Goal: Task Accomplishment & Management: Use online tool/utility

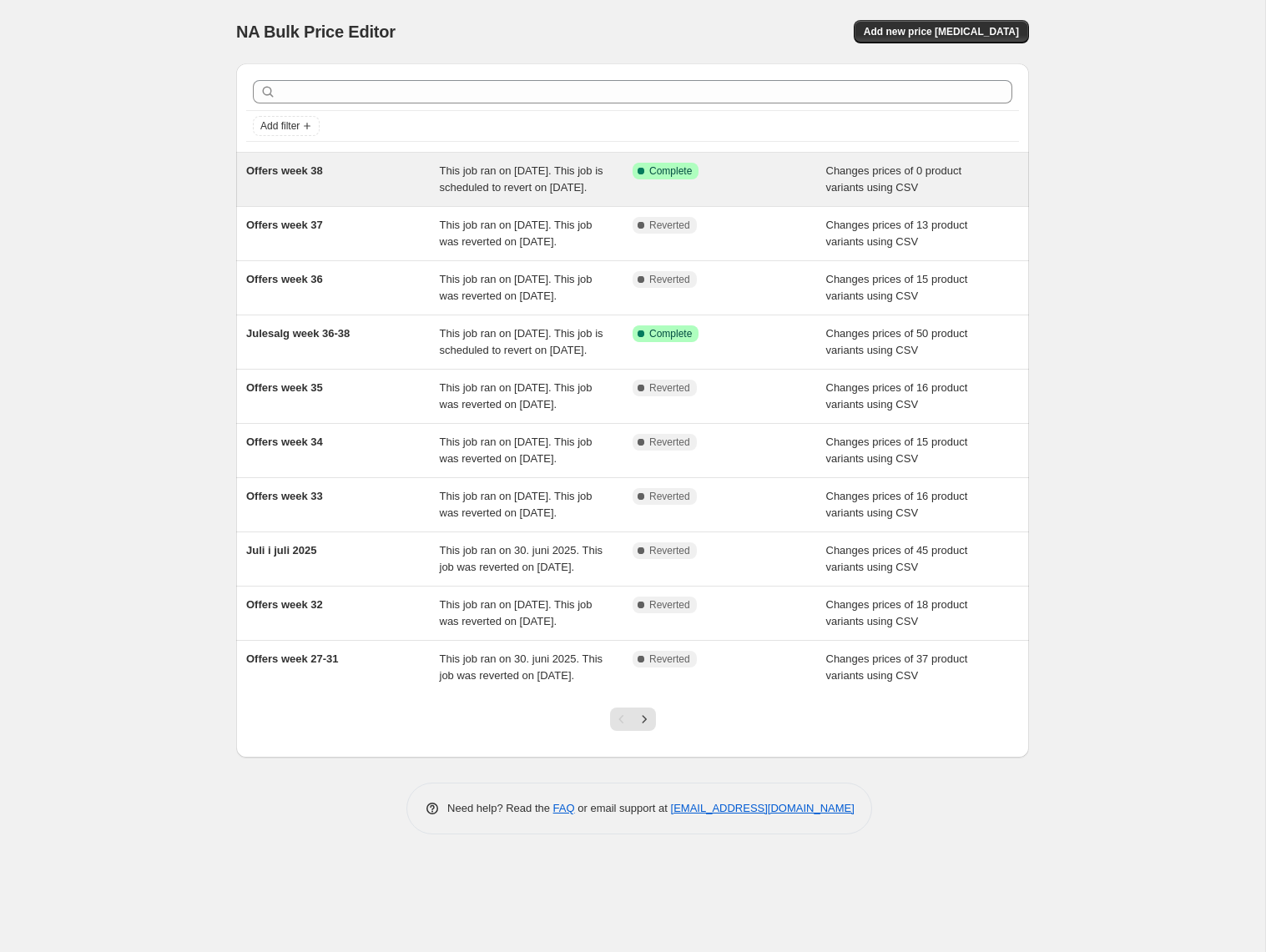
click at [559, 195] on div "This job ran on [DATE]. This job is scheduled to revert on [DATE]." at bounding box center [535, 179] width 193 height 34
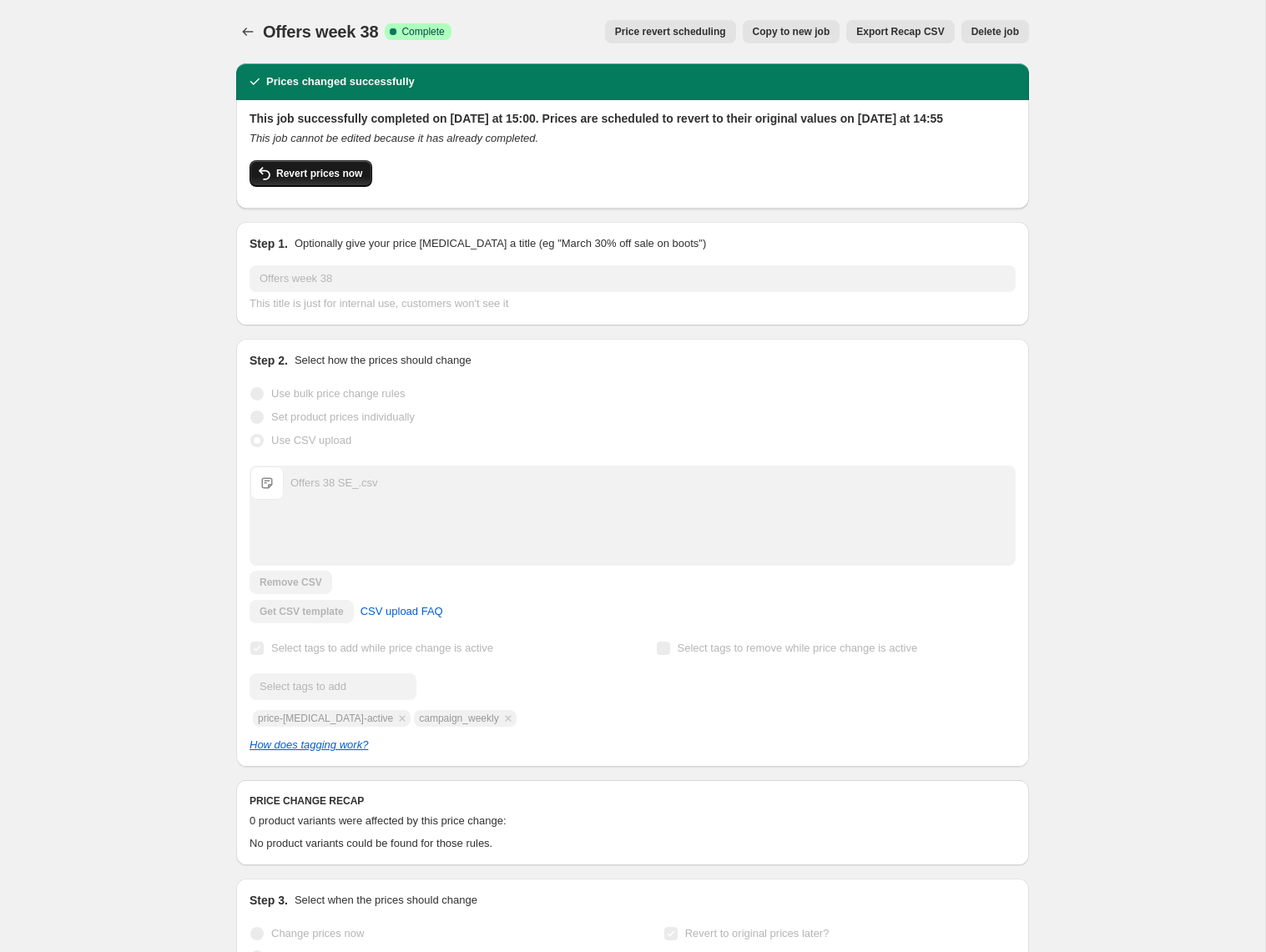
click at [290, 181] on span "Revert prices now" at bounding box center [319, 173] width 86 height 14
checkbox input "false"
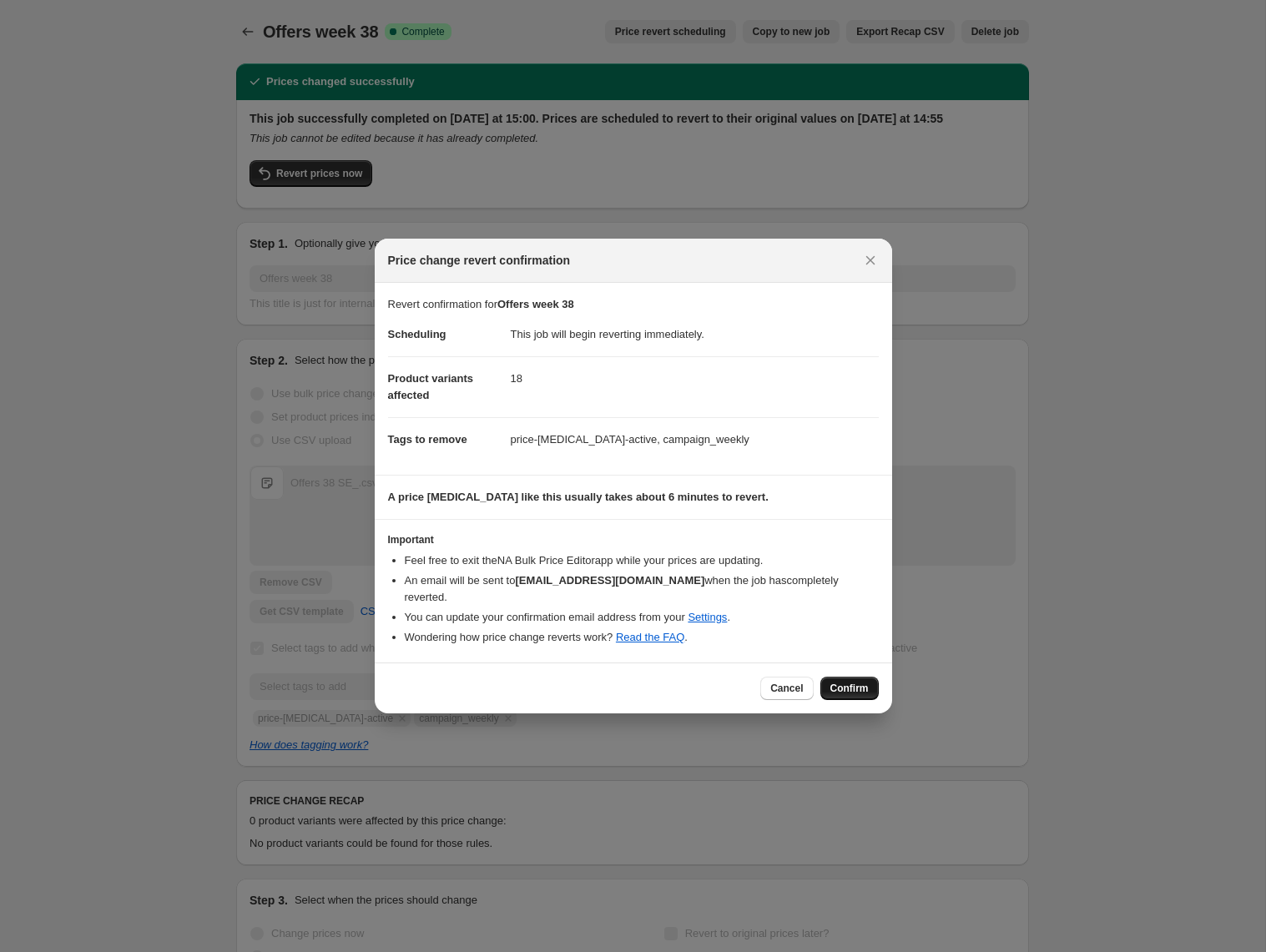
click at [856, 682] on span "Confirm" at bounding box center [849, 688] width 38 height 14
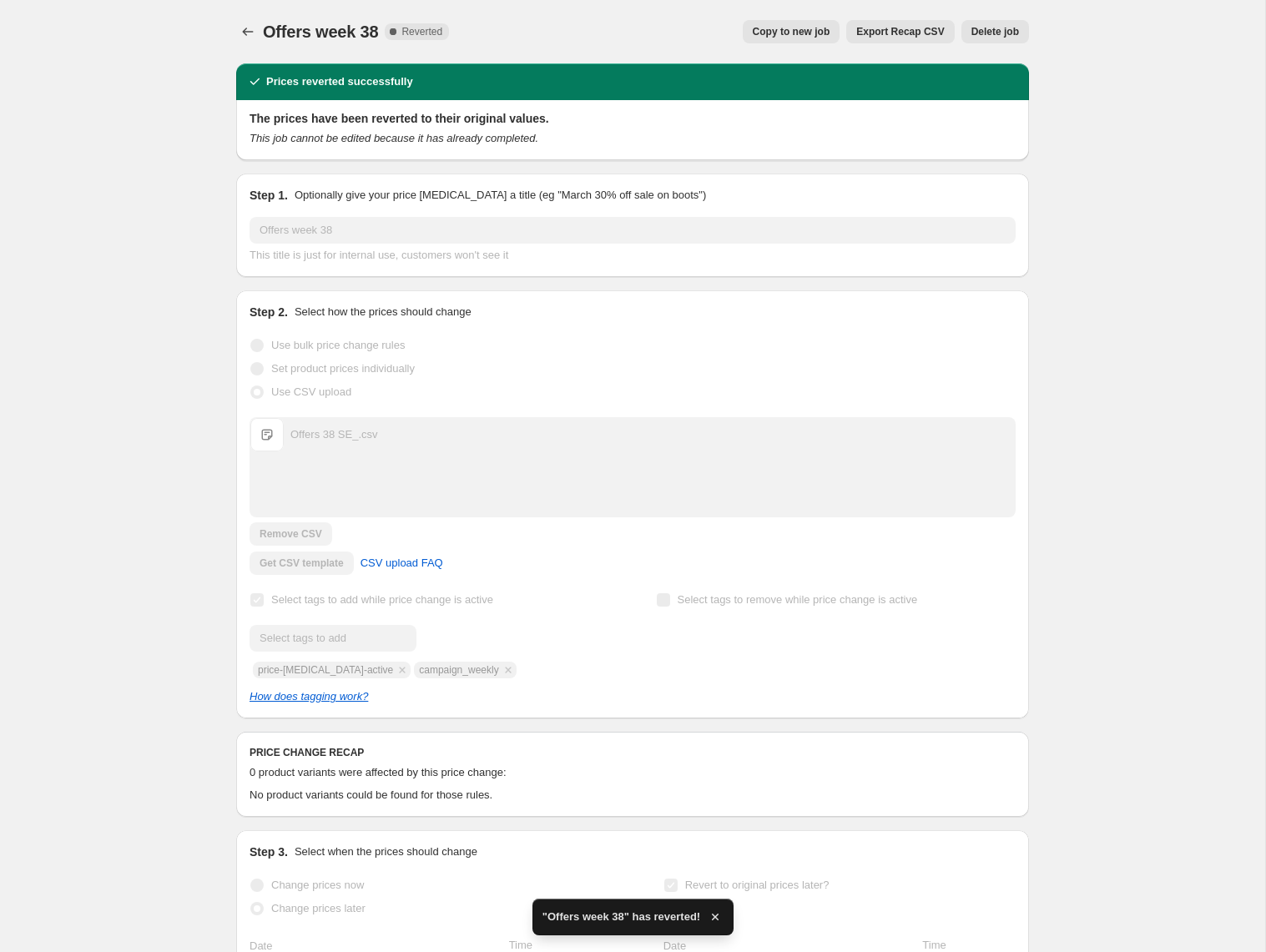
click at [1010, 29] on span "Delete job" at bounding box center [995, 32] width 47 height 14
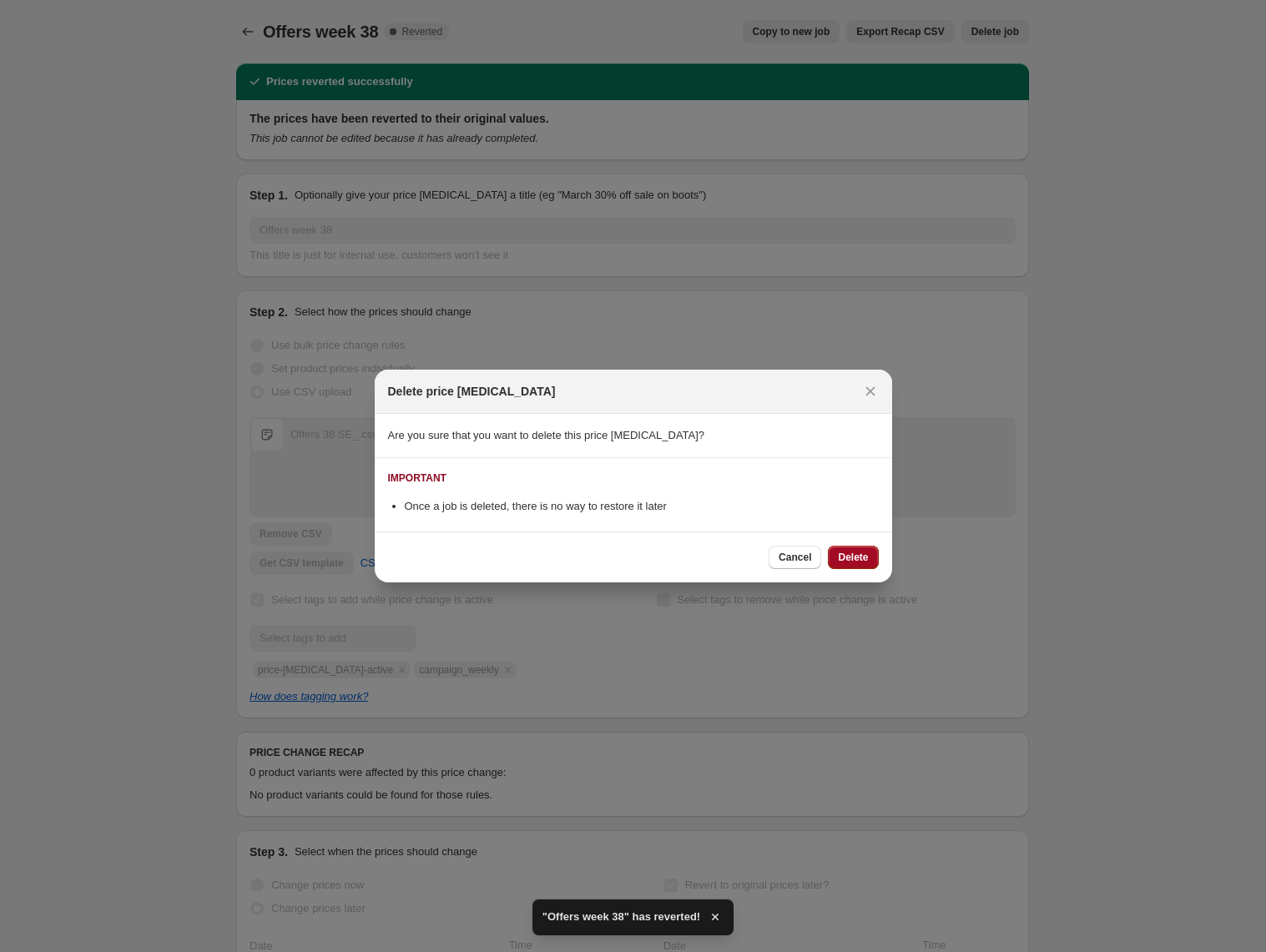
click at [859, 566] on button "Delete" at bounding box center [852, 557] width 50 height 24
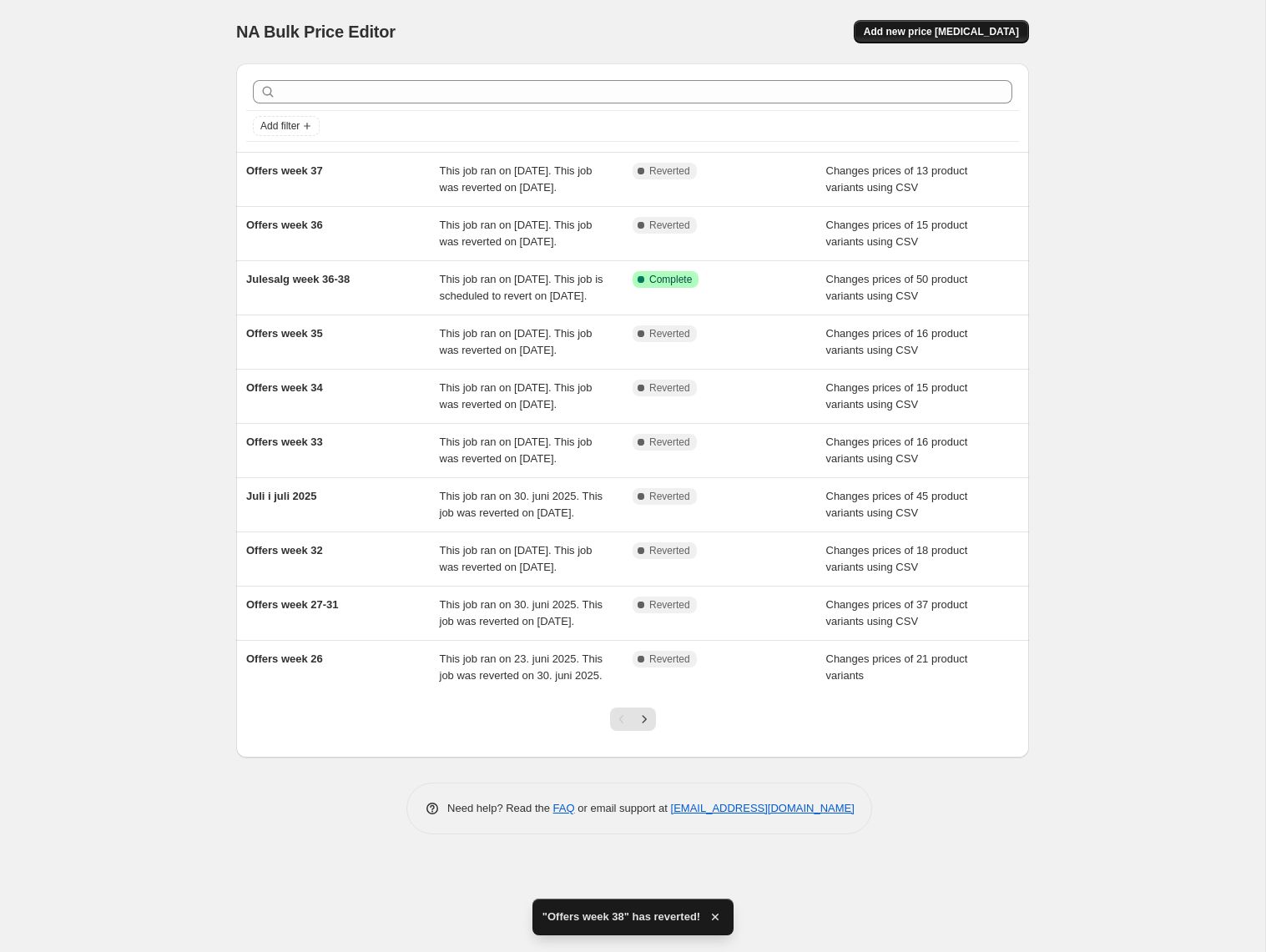
click at [957, 21] on button "Add new price [MEDICAL_DATA]" at bounding box center [940, 32] width 175 height 24
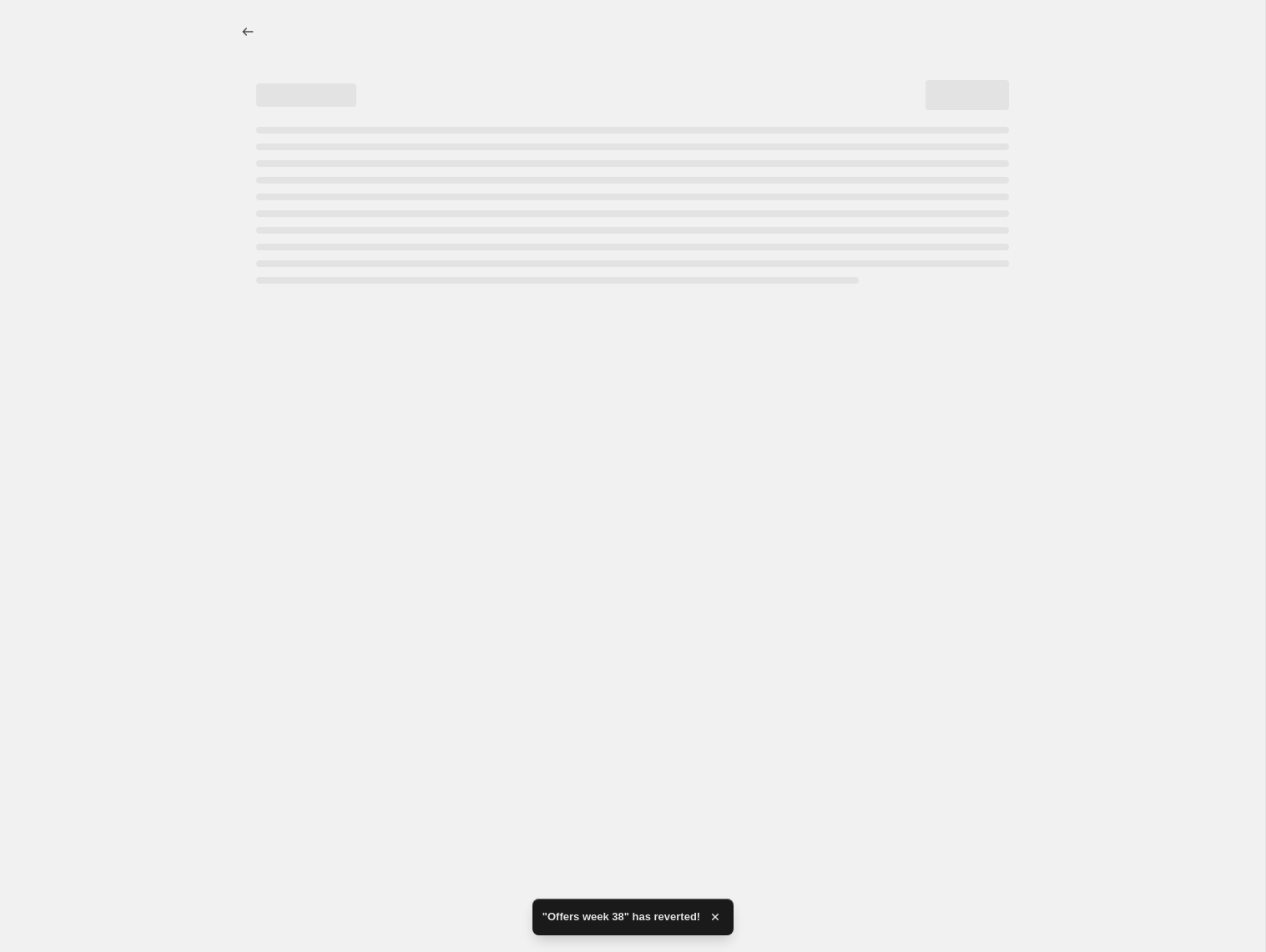
select select "percentage"
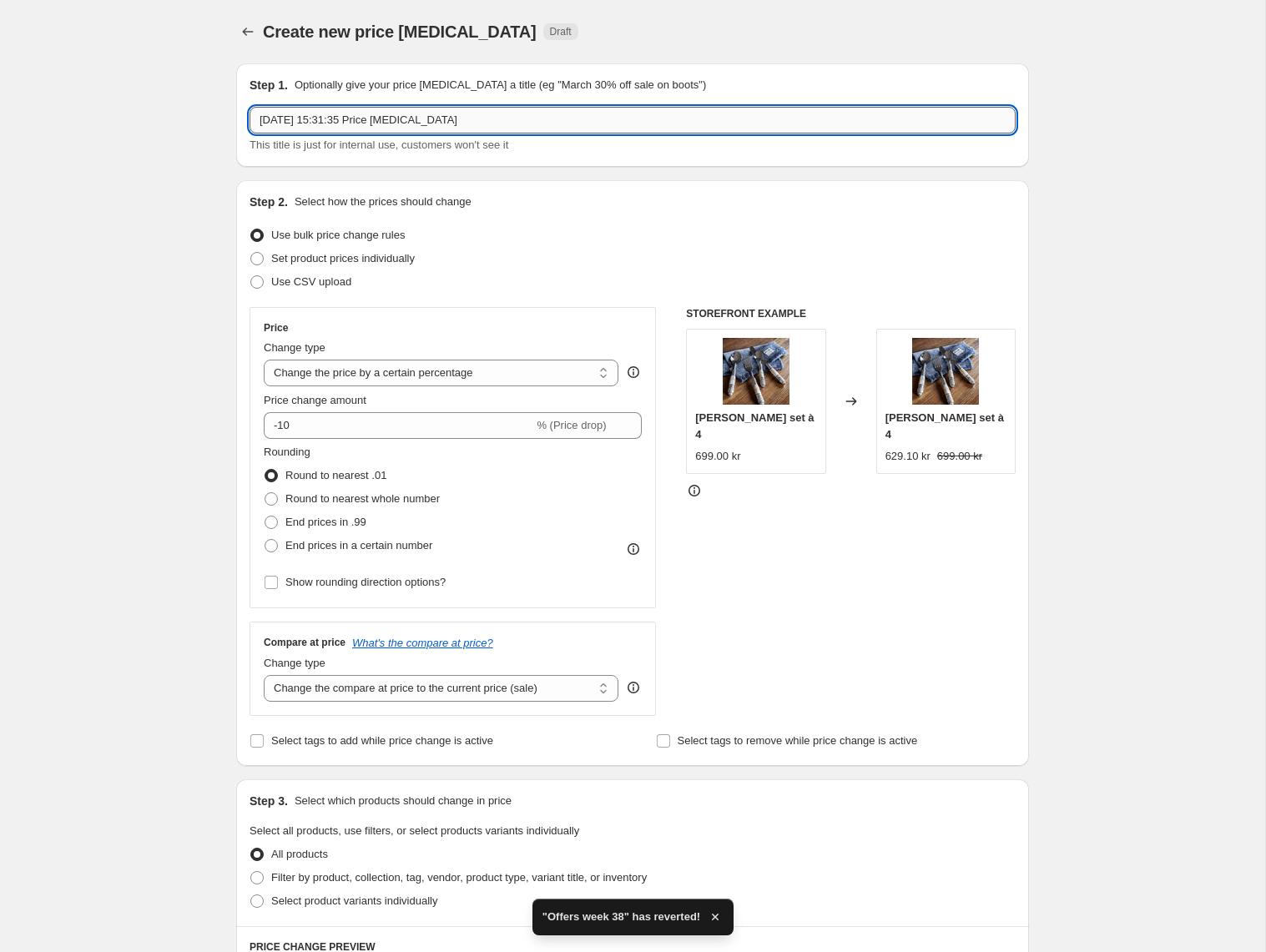
click at [429, 123] on input "[DATE] 15:31:35 Price [MEDICAL_DATA]" at bounding box center [633, 120] width 766 height 26
drag, startPoint x: 483, startPoint y: 123, endPoint x: -59, endPoint y: 103, distance: 542.4
click at [250, 107] on input "[DATE] 15:31:35 Price [MEDICAL_DATA]" at bounding box center [633, 120] width 766 height 26
type input "Offers week 38"
click at [260, 283] on span at bounding box center [257, 281] width 14 height 14
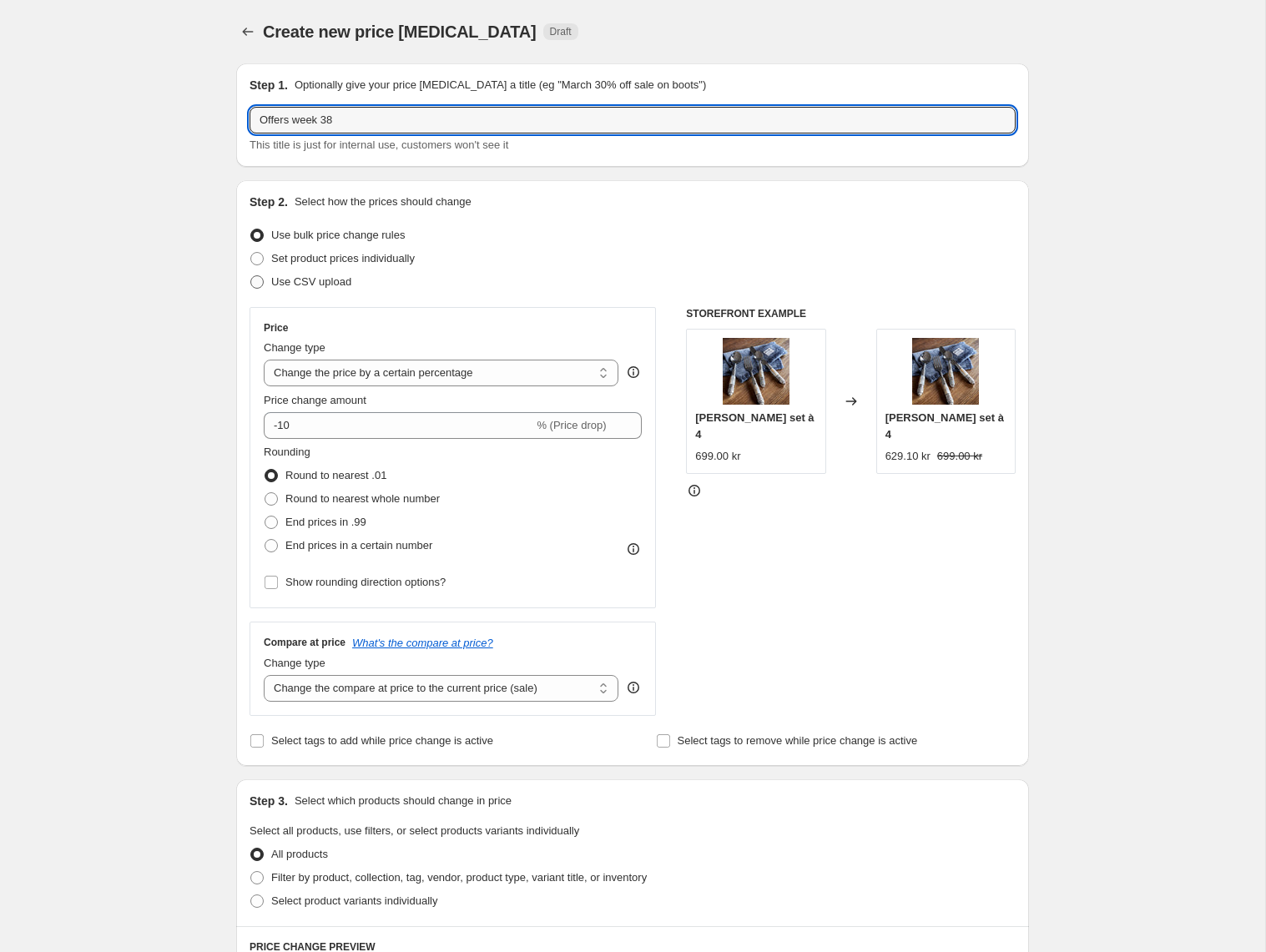
click at [251, 276] on input "Use CSV upload" at bounding box center [250, 275] width 1 height 1
radio input "true"
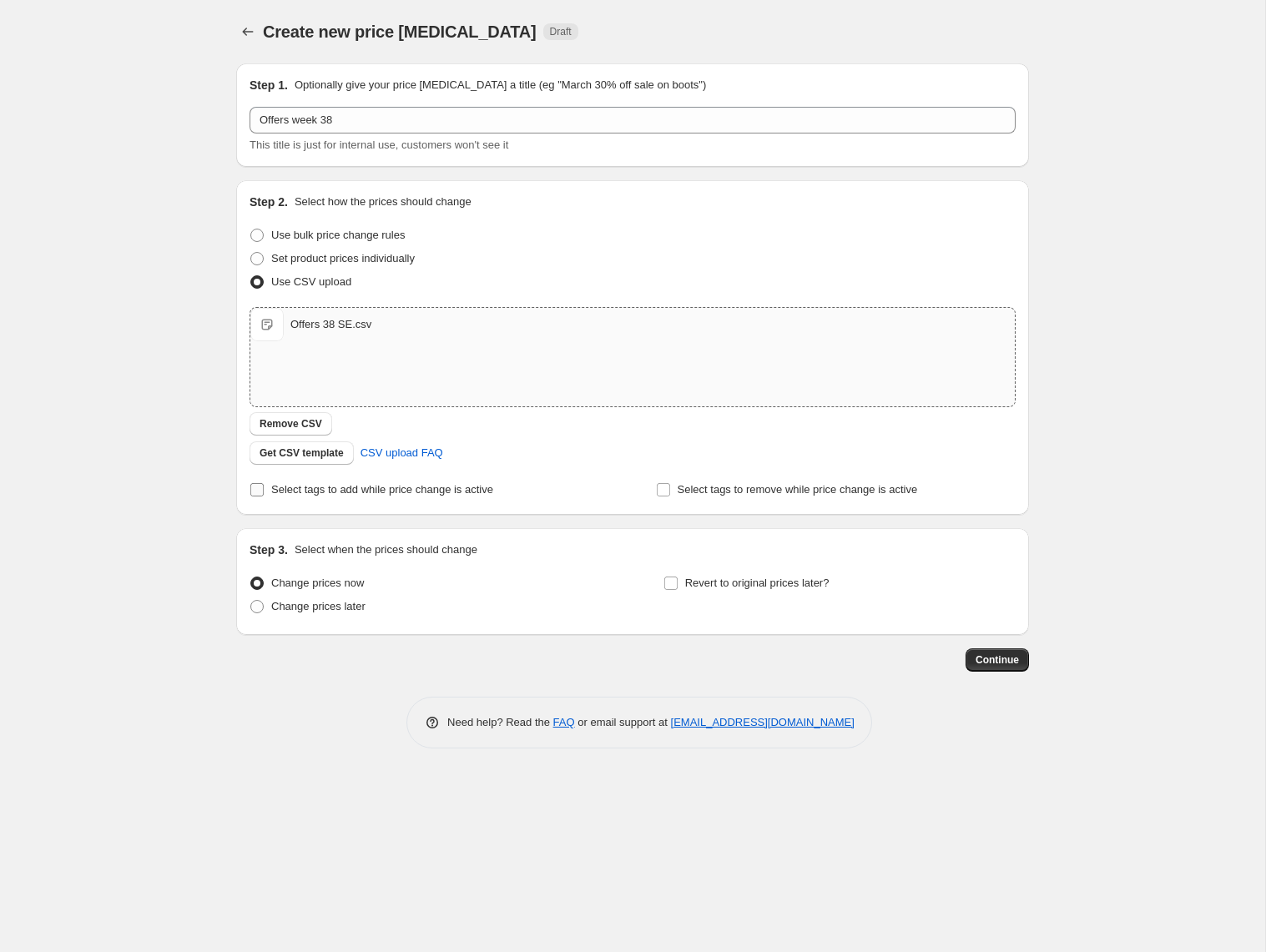
click at [264, 488] on label "Select tags to add while price change is active" at bounding box center [371, 490] width 243 height 24
click at [264, 488] on input "Select tags to add while price change is active" at bounding box center [257, 489] width 14 height 14
checkbox input "true"
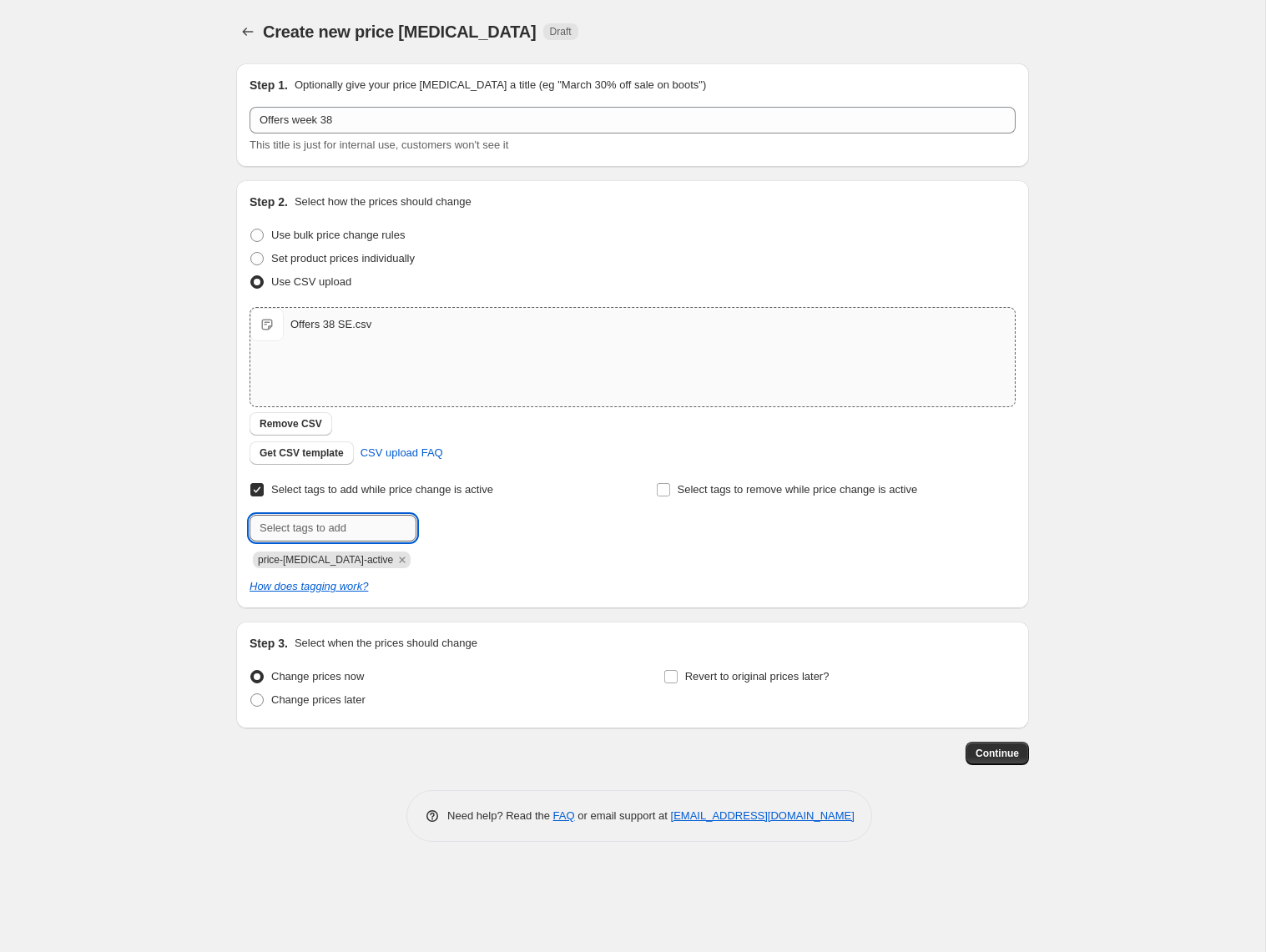
click at [344, 528] on input "text" at bounding box center [333, 527] width 167 height 26
type input "campaign_weekly"
click at [513, 532] on span "campaign_wee..." at bounding box center [492, 526] width 79 height 12
click at [673, 679] on input "Revert to original prices later?" at bounding box center [671, 676] width 14 height 14
checkbox input "true"
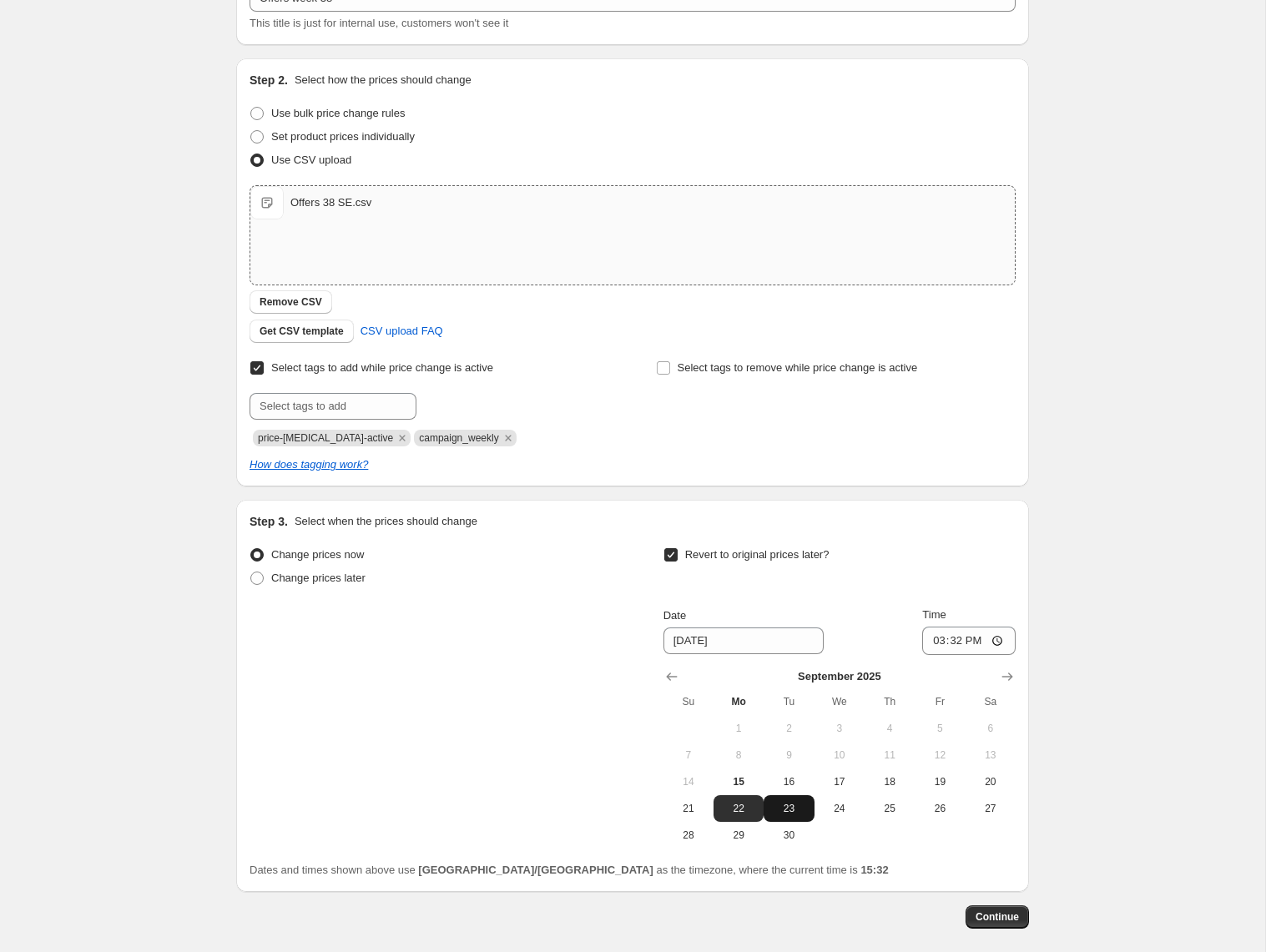
scroll to position [124, 0]
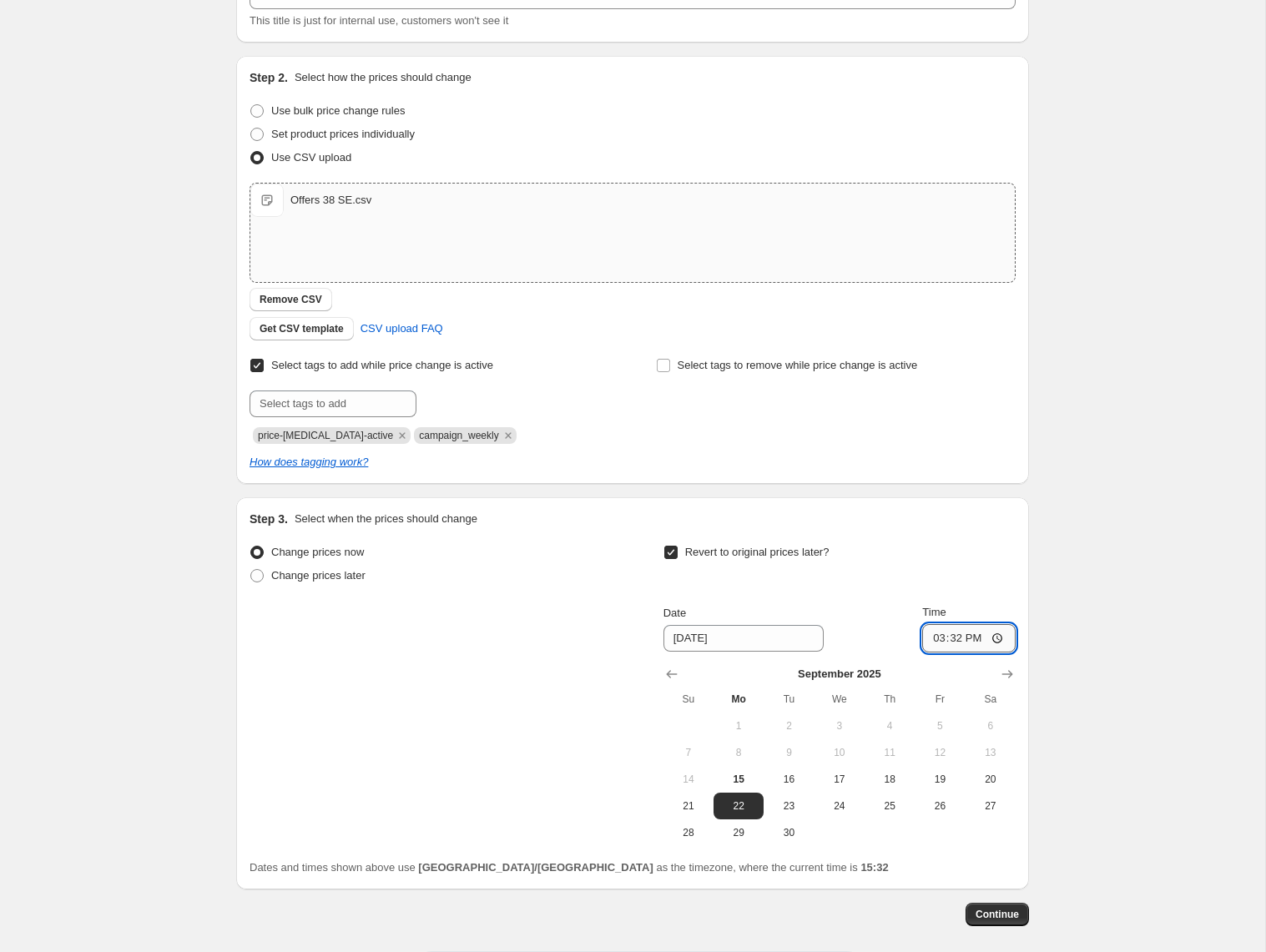
click at [971, 636] on input "15:32" at bounding box center [968, 638] width 93 height 28
type input "14:55"
click at [1006, 913] on span "Continue" at bounding box center [997, 915] width 44 height 14
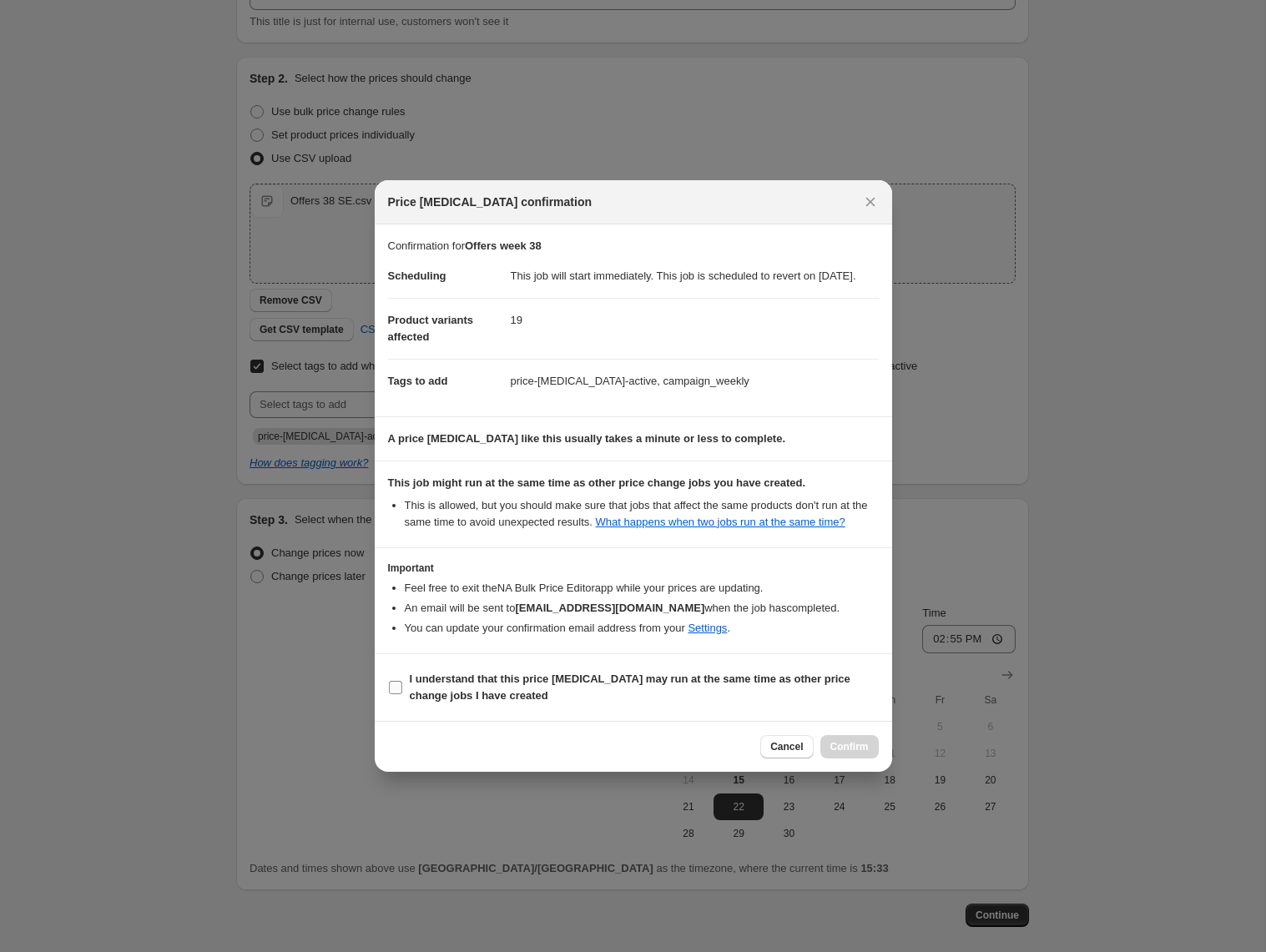
click at [397, 694] on input "I understand that this price [MEDICAL_DATA] may run at the same time as other p…" at bounding box center [395, 687] width 14 height 14
checkbox input "true"
click at [866, 753] on span "Confirm" at bounding box center [849, 746] width 38 height 14
